Goal: Task Accomplishment & Management: Manage account settings

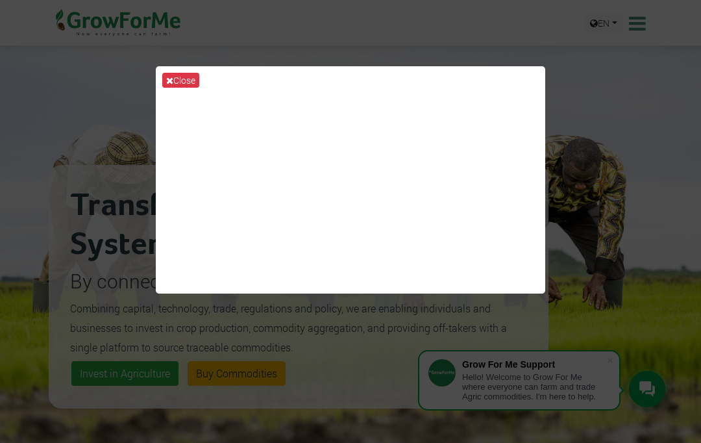
click at [177, 88] on button "Close" at bounding box center [180, 80] width 37 height 15
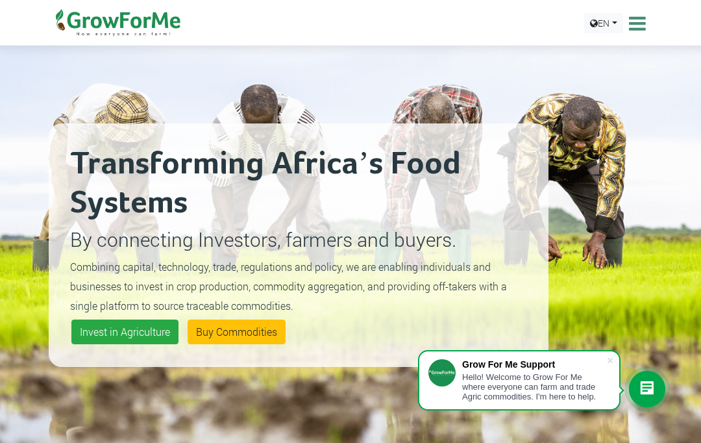
scroll to position [42, 0]
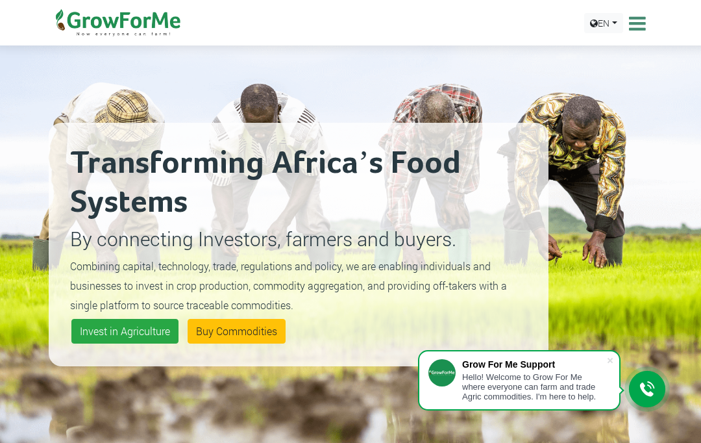
click at [636, 26] on icon at bounding box center [636, 23] width 20 height 19
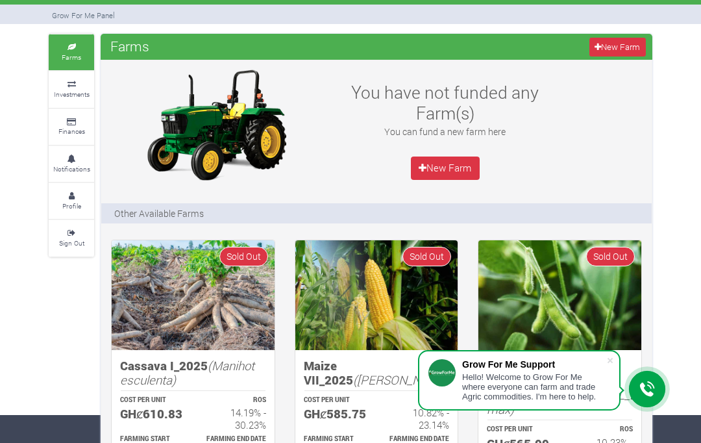
scroll to position [36, 0]
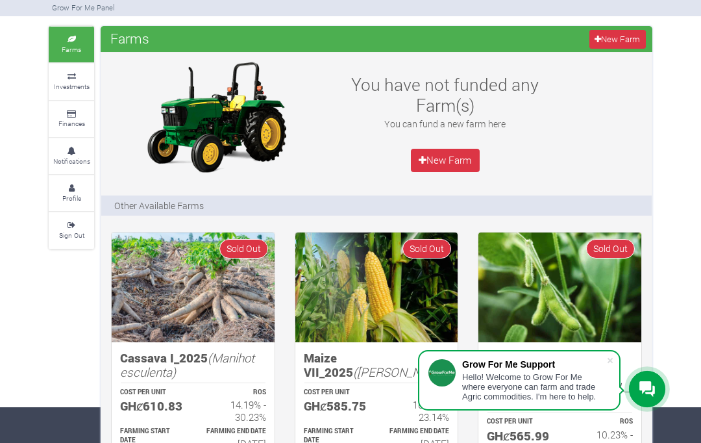
click at [68, 73] on icon at bounding box center [71, 76] width 39 height 6
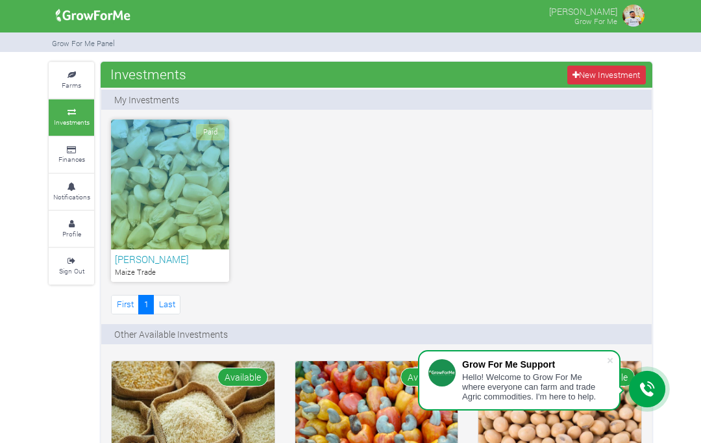
click at [60, 142] on link "Finances" at bounding box center [71, 155] width 45 height 36
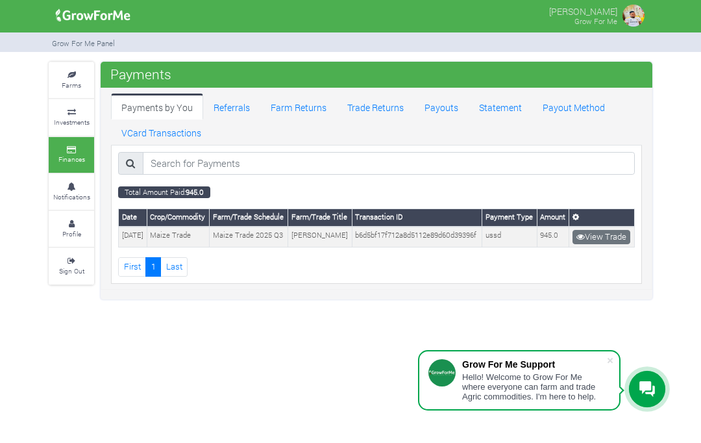
click at [435, 110] on link "Payouts" at bounding box center [441, 107] width 55 height 26
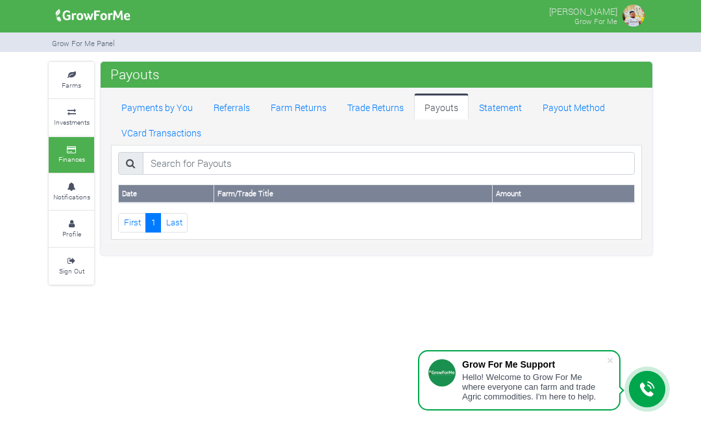
click at [567, 101] on link "Payout Method" at bounding box center [574, 107] width 83 height 26
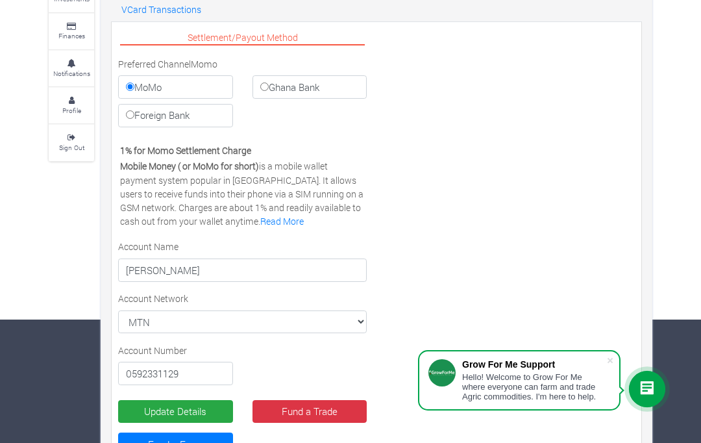
scroll to position [123, 0]
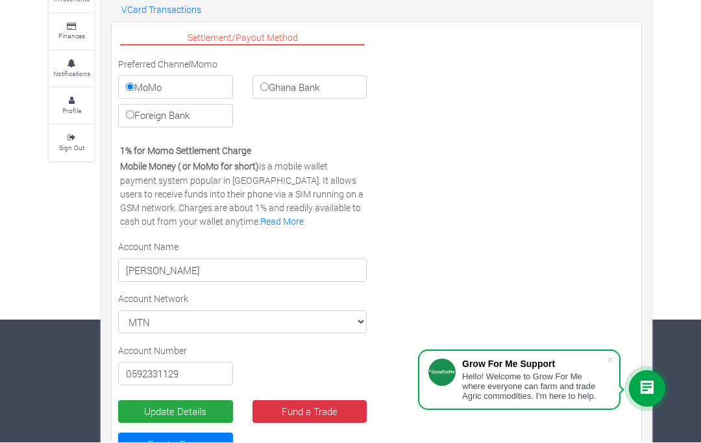
click at [195, 409] on button "Update Details" at bounding box center [175, 412] width 115 height 23
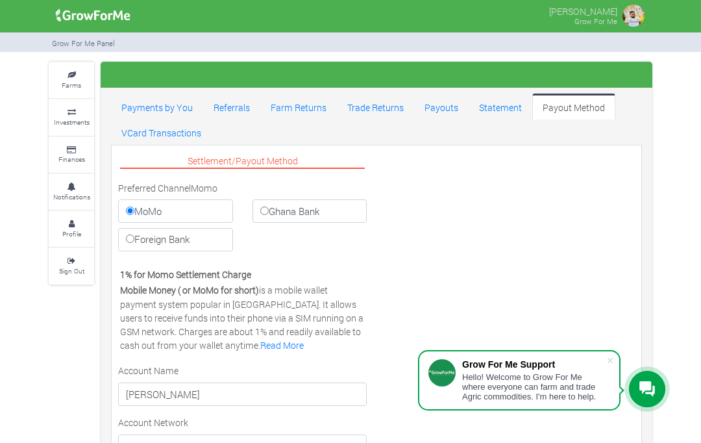
click at [67, 111] on icon at bounding box center [71, 112] width 39 height 6
